Goal: Information Seeking & Learning: Learn about a topic

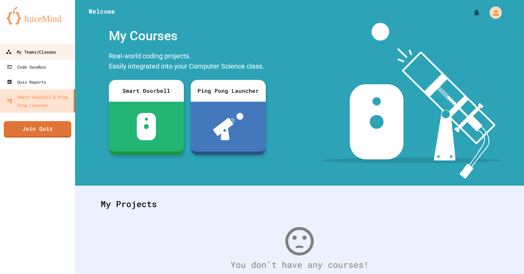
click at [39, 55] on div "My Teams/Classes" at bounding box center [31, 52] width 50 height 9
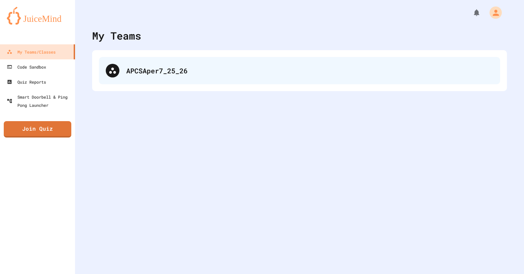
click at [146, 64] on div "APCSAper7_25_26" at bounding box center [299, 70] width 401 height 27
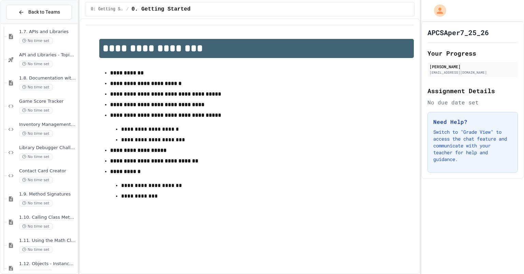
scroll to position [785, 0]
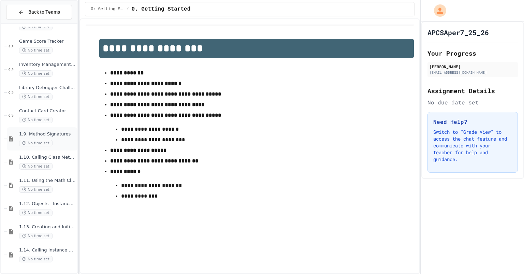
click at [50, 140] on div "No time set" at bounding box center [47, 143] width 57 height 6
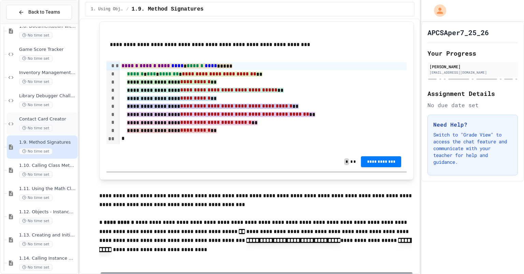
scroll to position [768, 0]
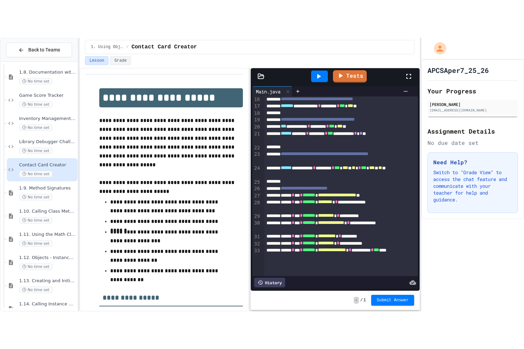
scroll to position [185, 0]
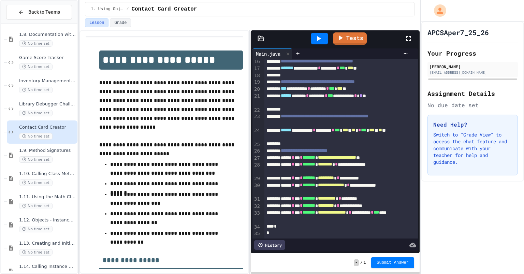
click at [398, 41] on div "Tests" at bounding box center [337, 38] width 133 height 18
click at [404, 39] on icon at bounding box center [408, 38] width 8 height 8
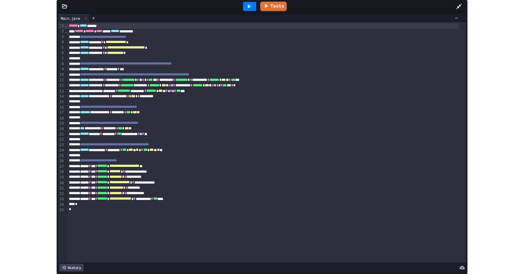
scroll to position [709, 0]
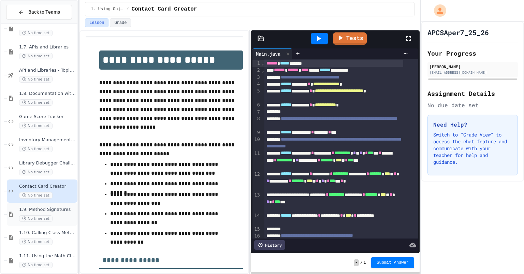
click at [38, 209] on span "1.9. Method Signatures" at bounding box center [47, 210] width 57 height 6
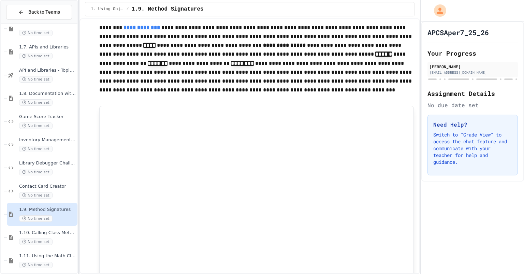
scroll to position [624, 0]
